Goal: Go to known website: Access a specific website the user already knows

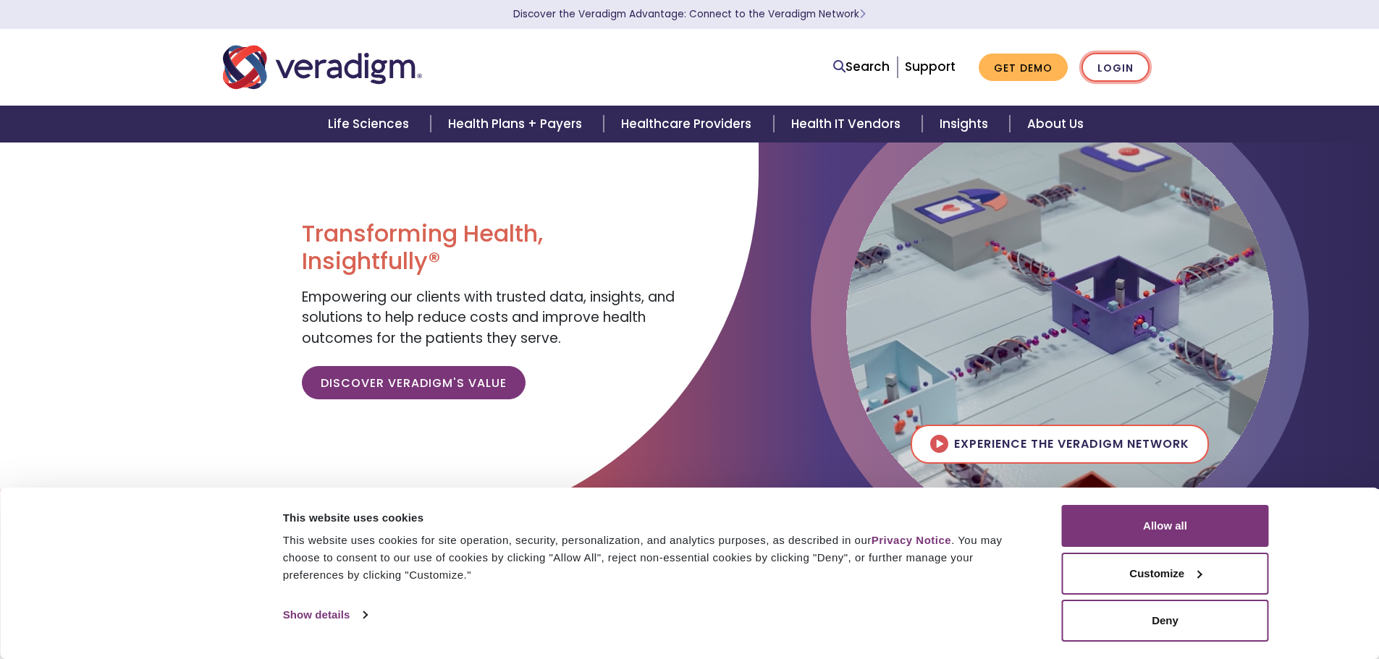
click at [1139, 67] on link "Login" at bounding box center [1115, 68] width 68 height 30
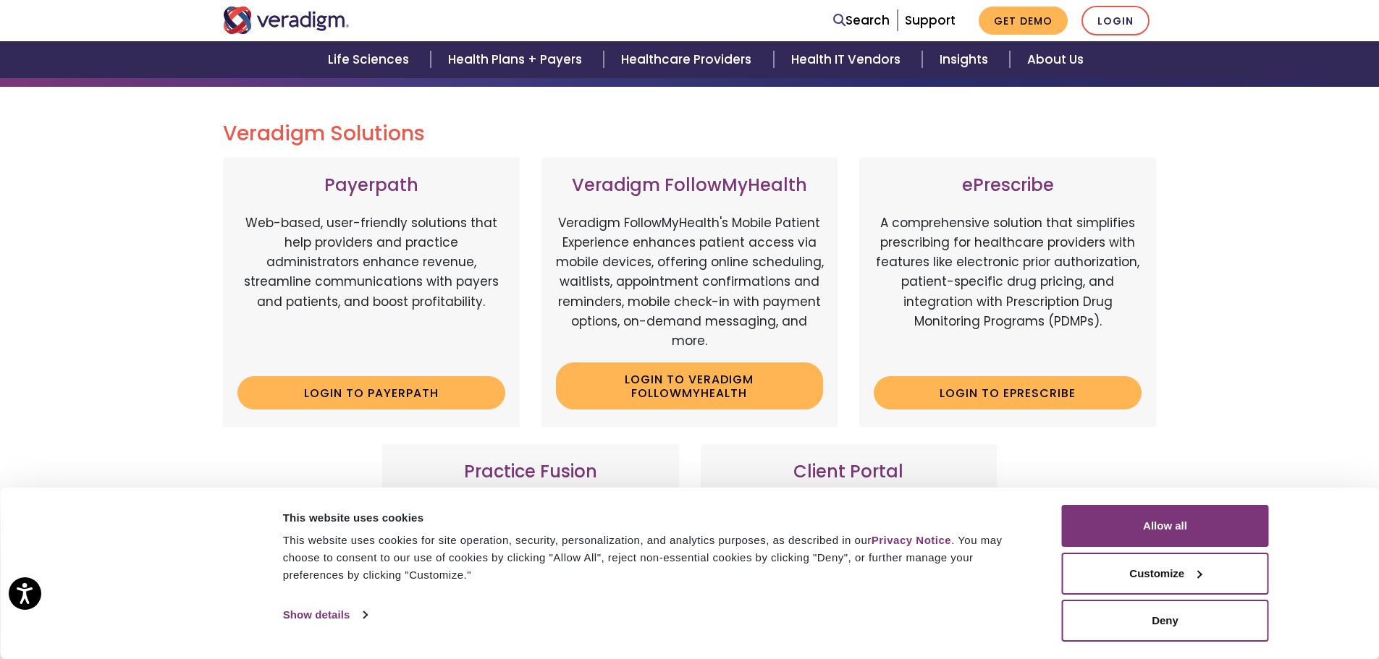
scroll to position [145, 0]
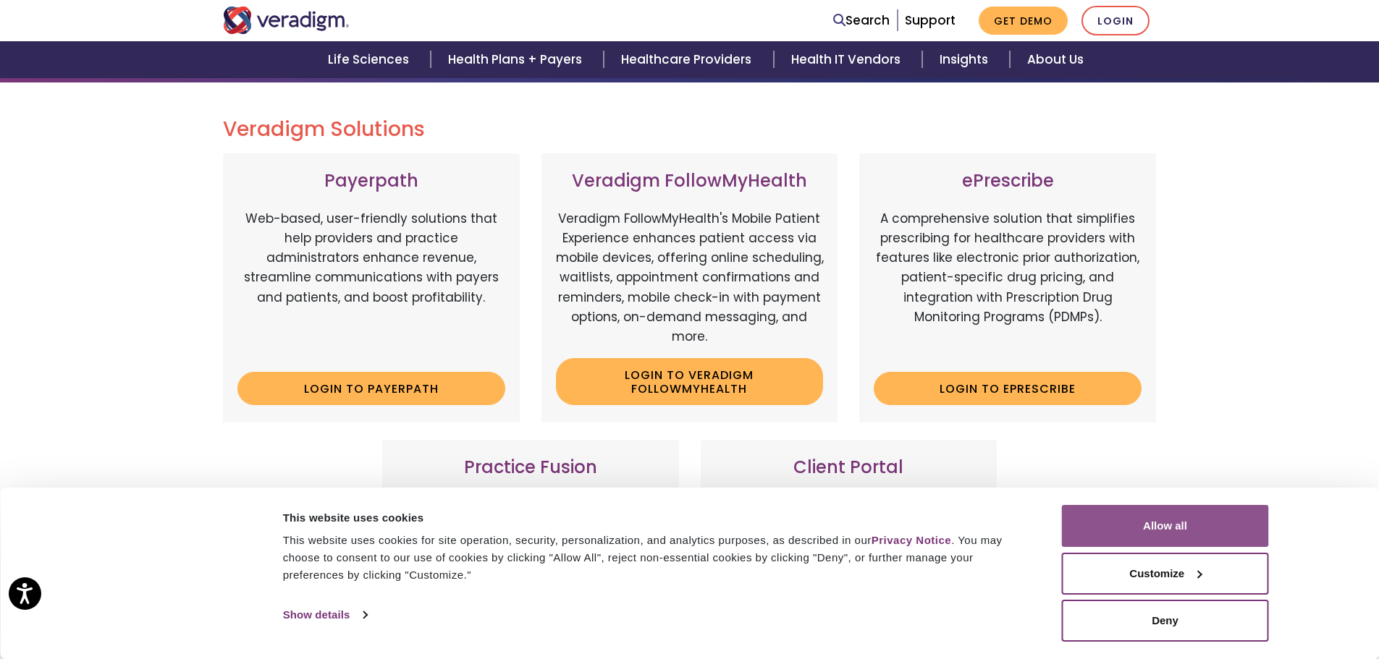
click at [1197, 531] on button "Allow all" at bounding box center [1165, 526] width 207 height 42
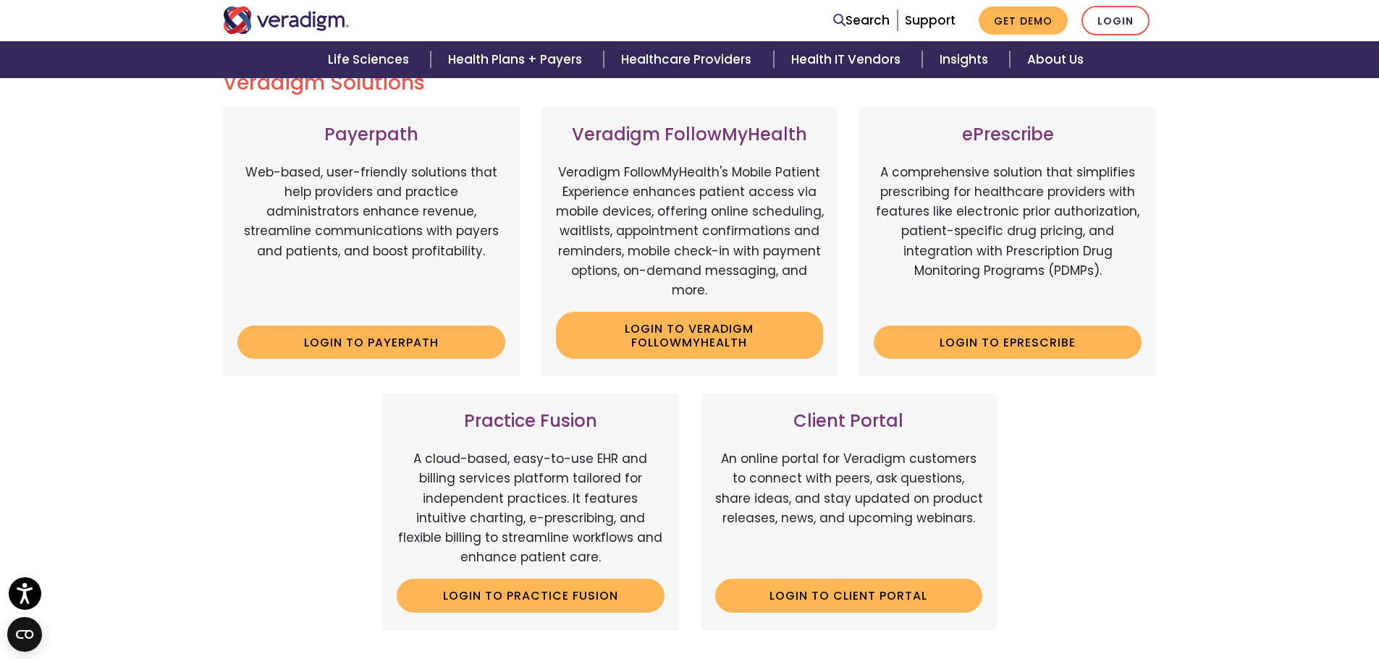
scroll to position [290, 0]
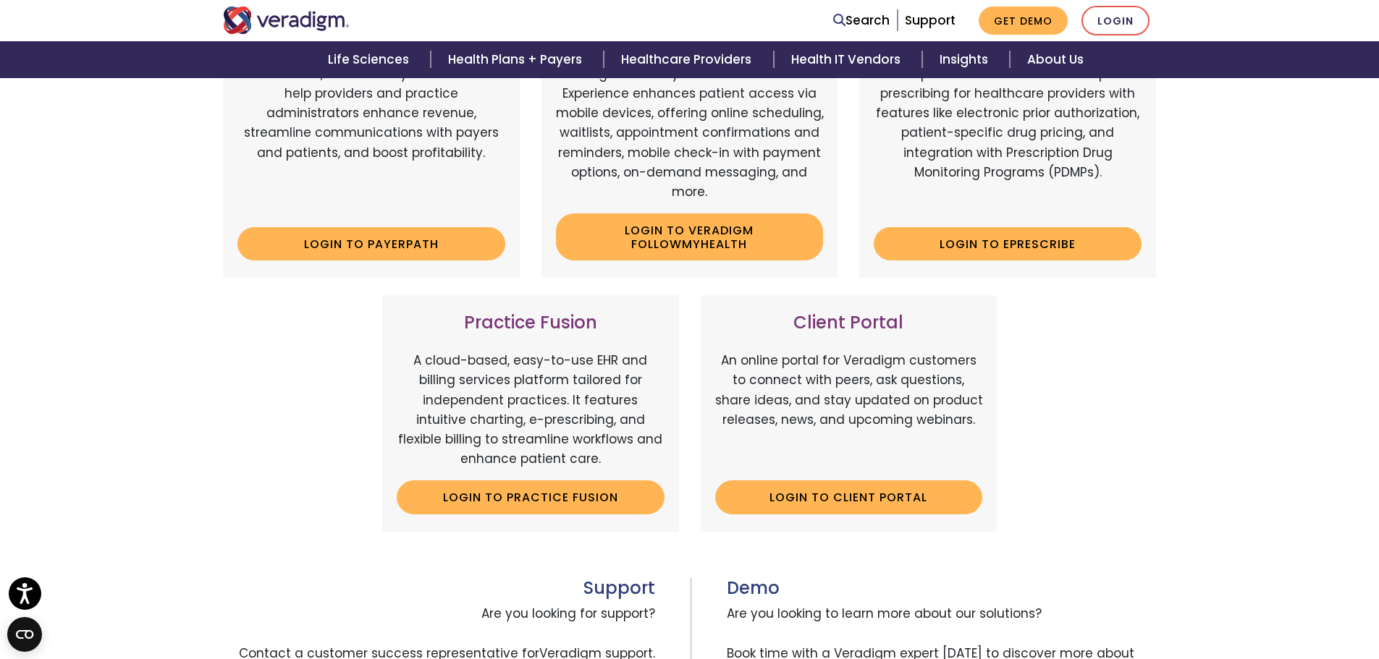
click at [1193, 354] on div "Veradigm Solutions Payerpath Web-based, user-friendly solutions that help provi…" at bounding box center [689, 371] width 1379 height 867
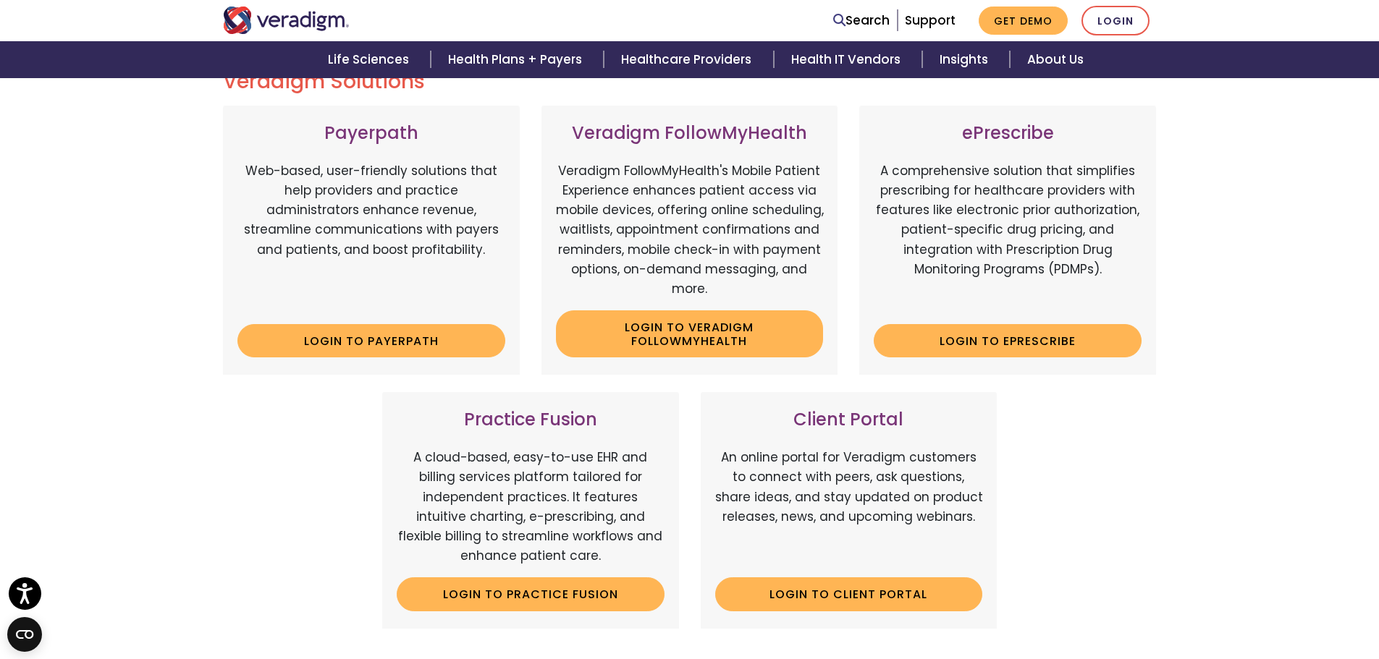
scroll to position [217, 0]
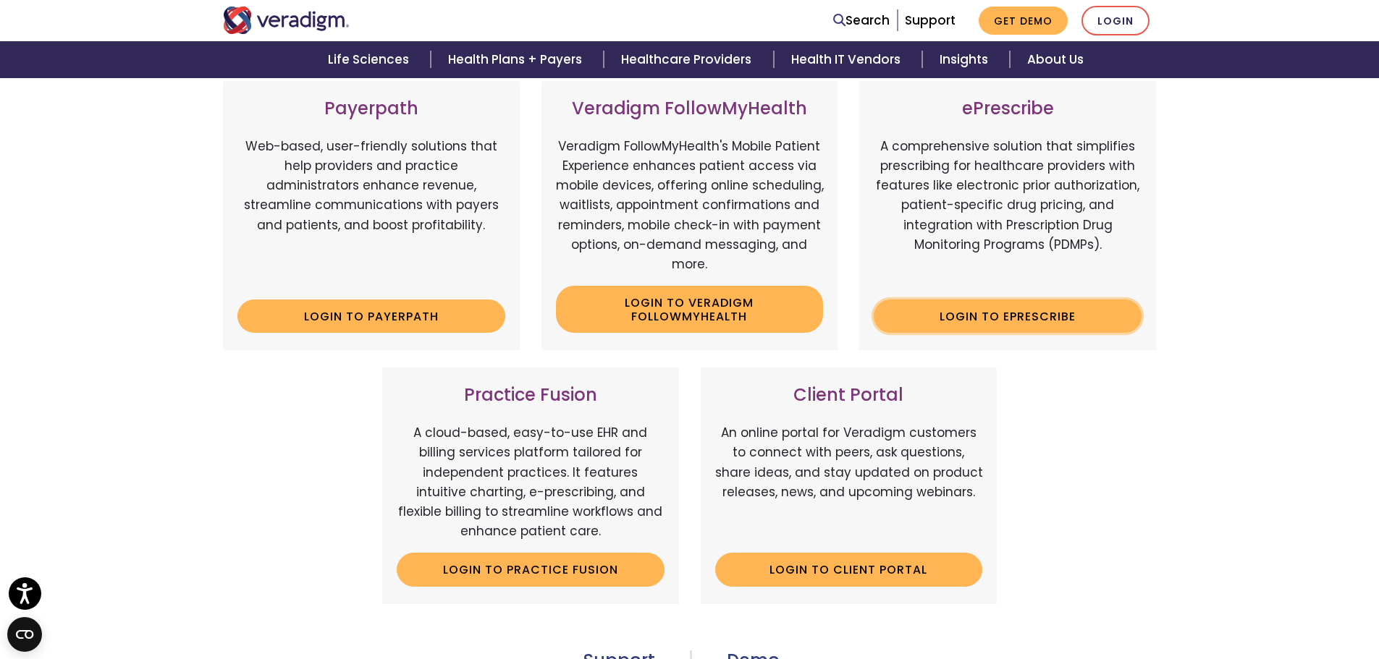
click at [1037, 318] on link "Login to ePrescribe" at bounding box center [1008, 316] width 268 height 33
